Goal: Find specific page/section: Find specific page/section

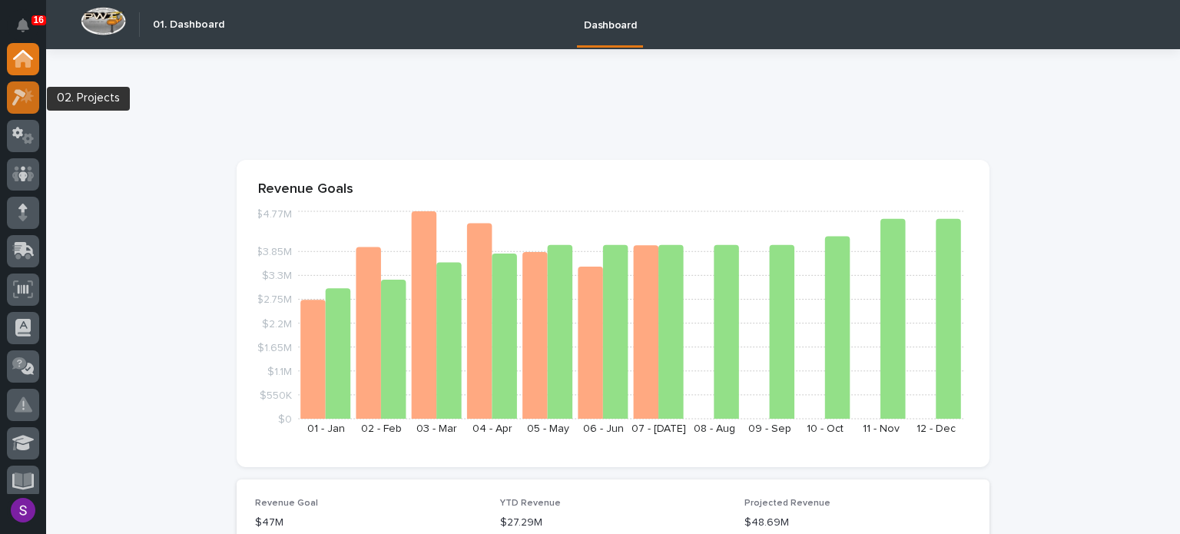
click at [22, 104] on icon at bounding box center [23, 97] width 22 height 18
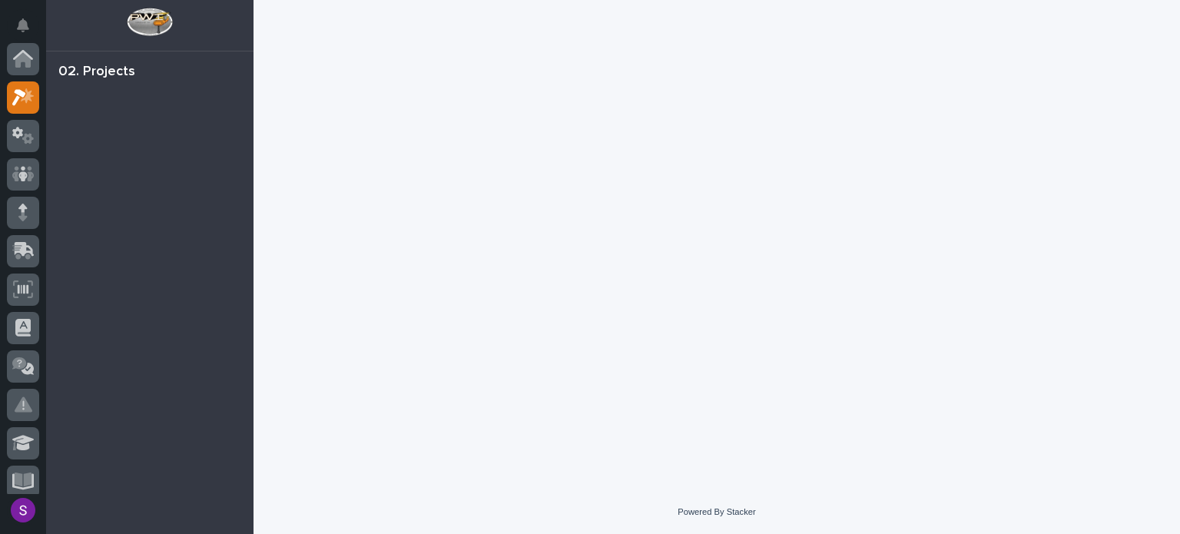
scroll to position [38, 0]
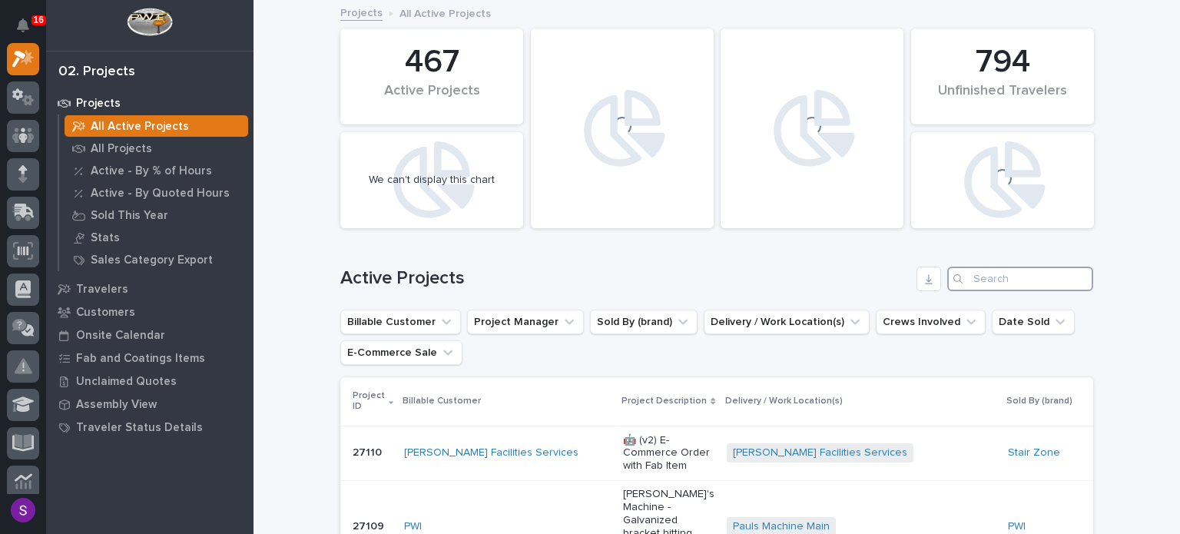
click at [992, 283] on input "Search" at bounding box center [1020, 278] width 146 height 25
paste input "CMC Anchoring"
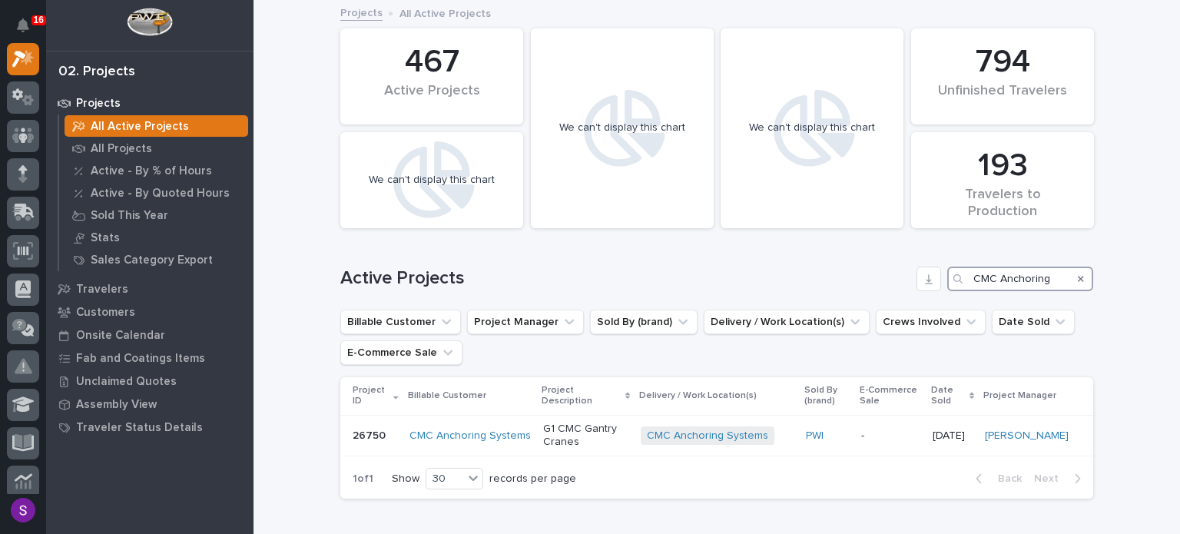
scroll to position [95, 0]
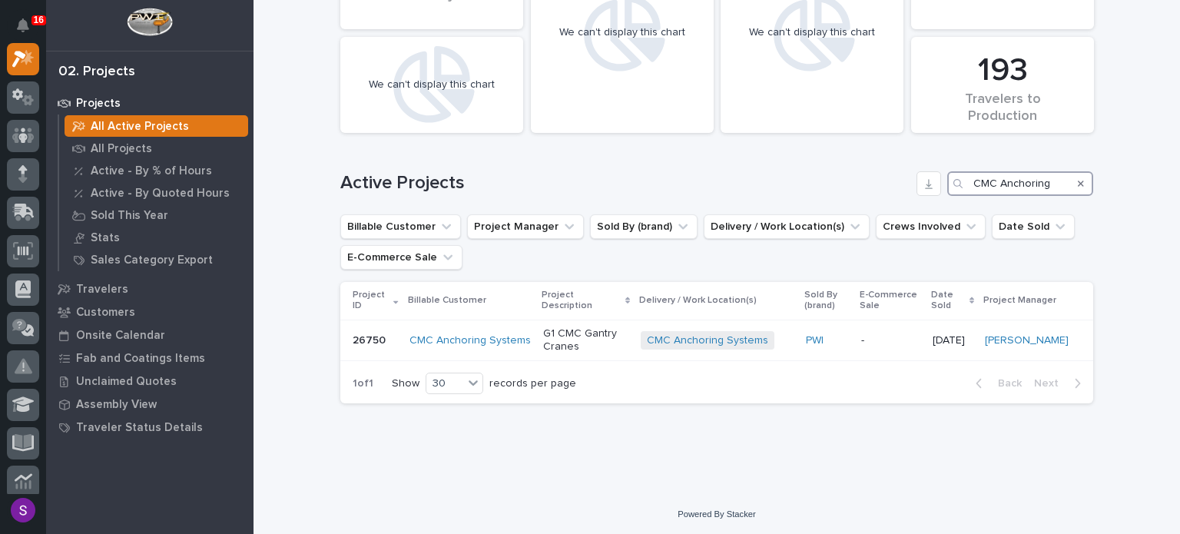
type input "CMC Anchoring"
